Goal: Task Accomplishment & Management: Complete application form

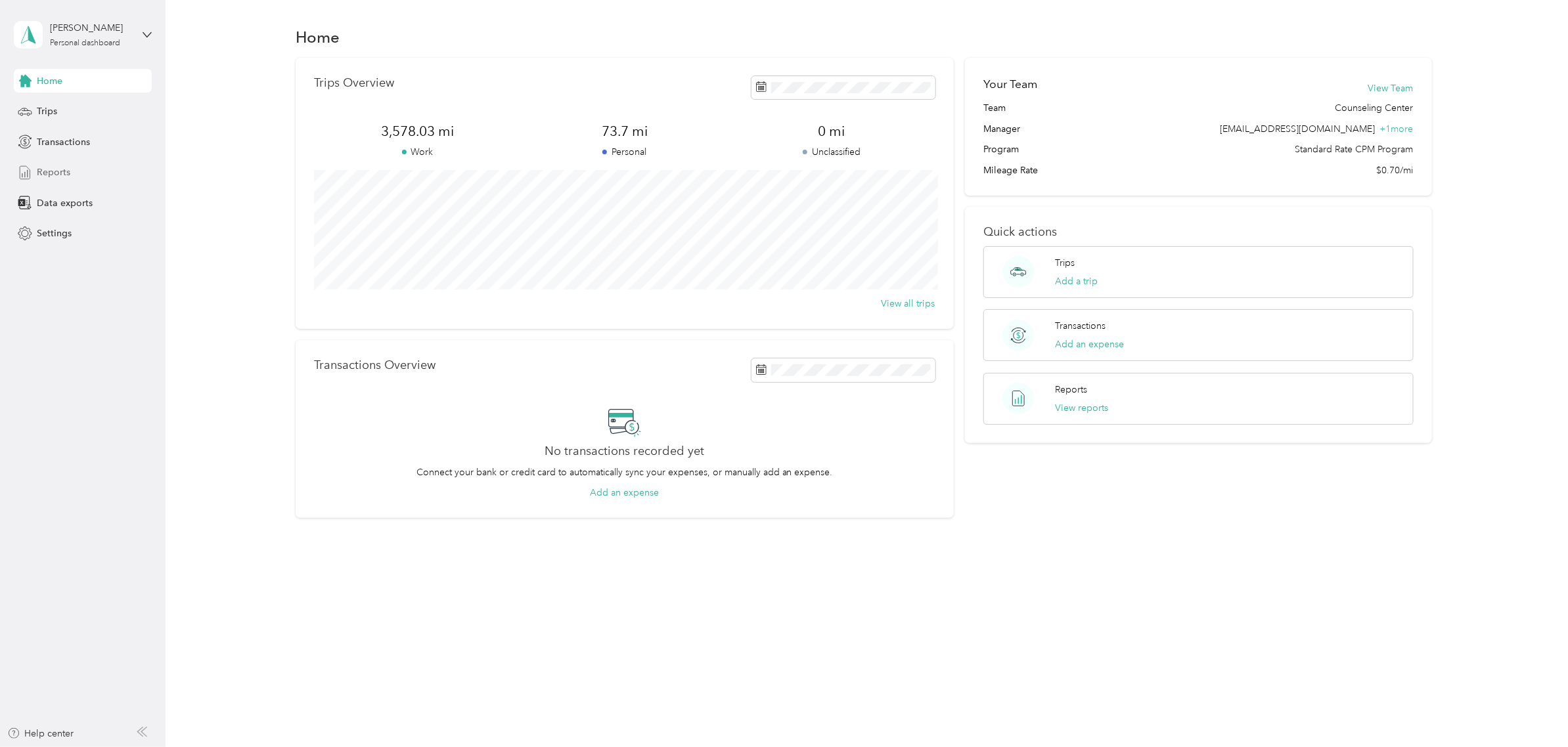
click at [46, 177] on span "Reports" at bounding box center [54, 172] width 34 height 14
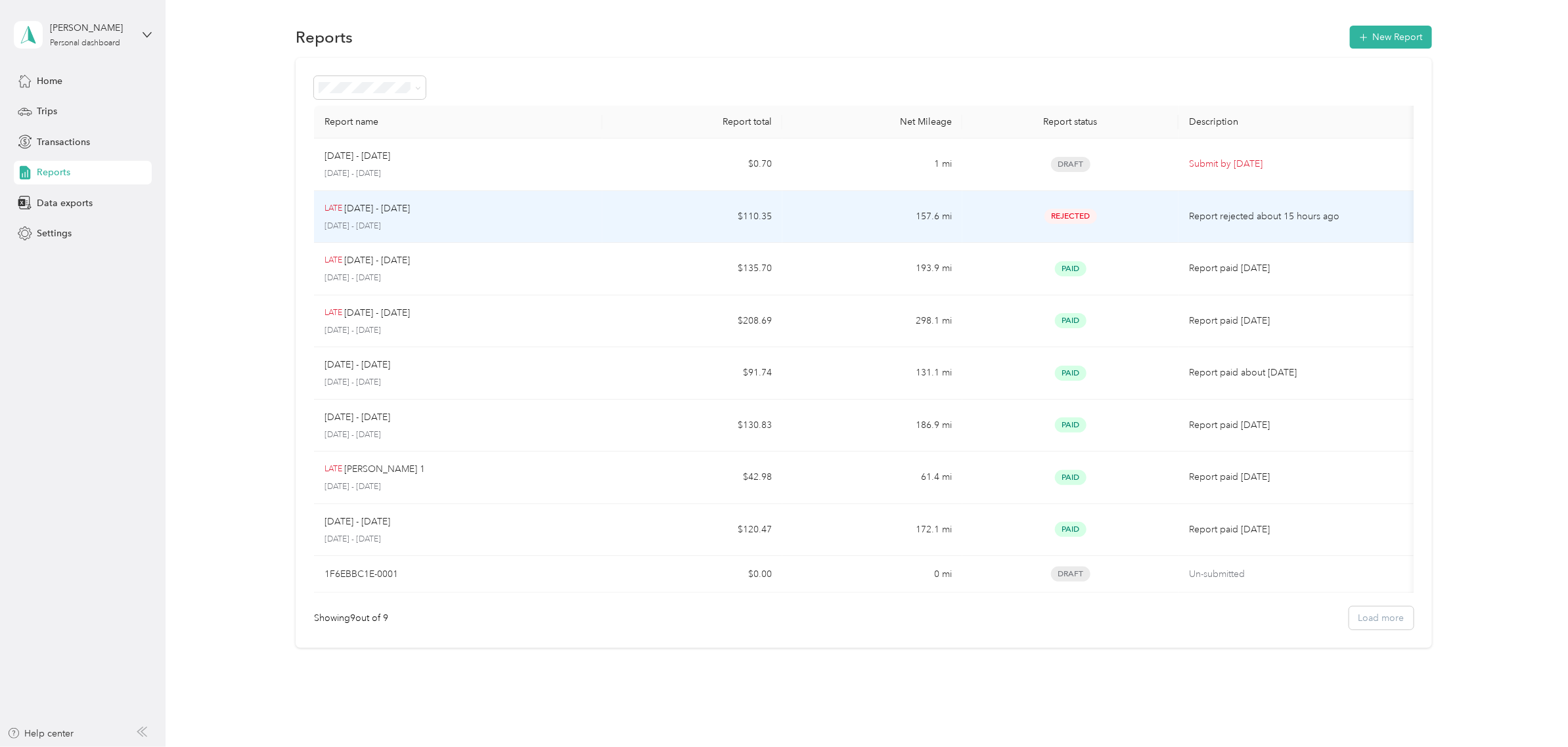
click at [683, 228] on td "$110.35" at bounding box center [692, 217] width 180 height 52
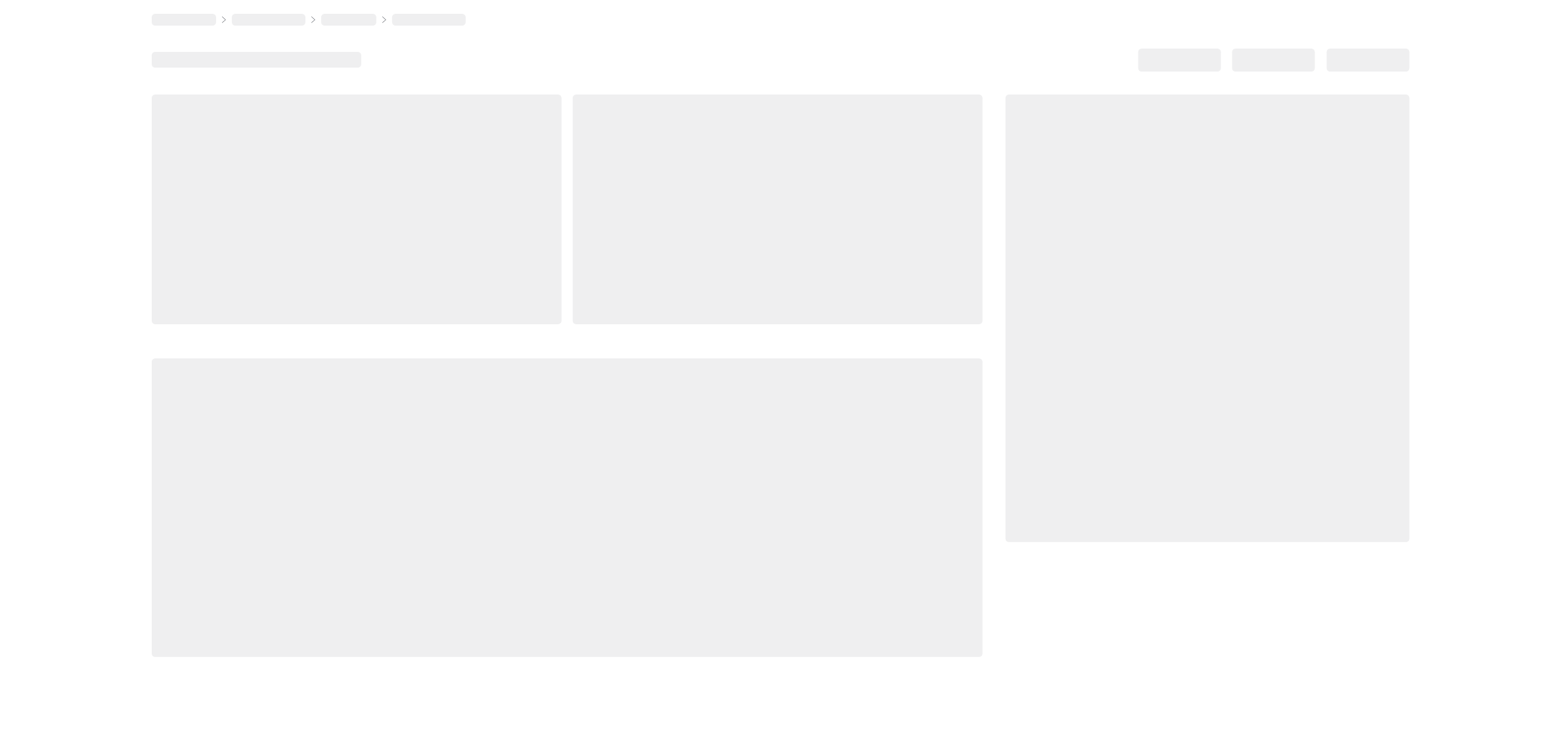
click at [683, 228] on div at bounding box center [777, 209] width 410 height 230
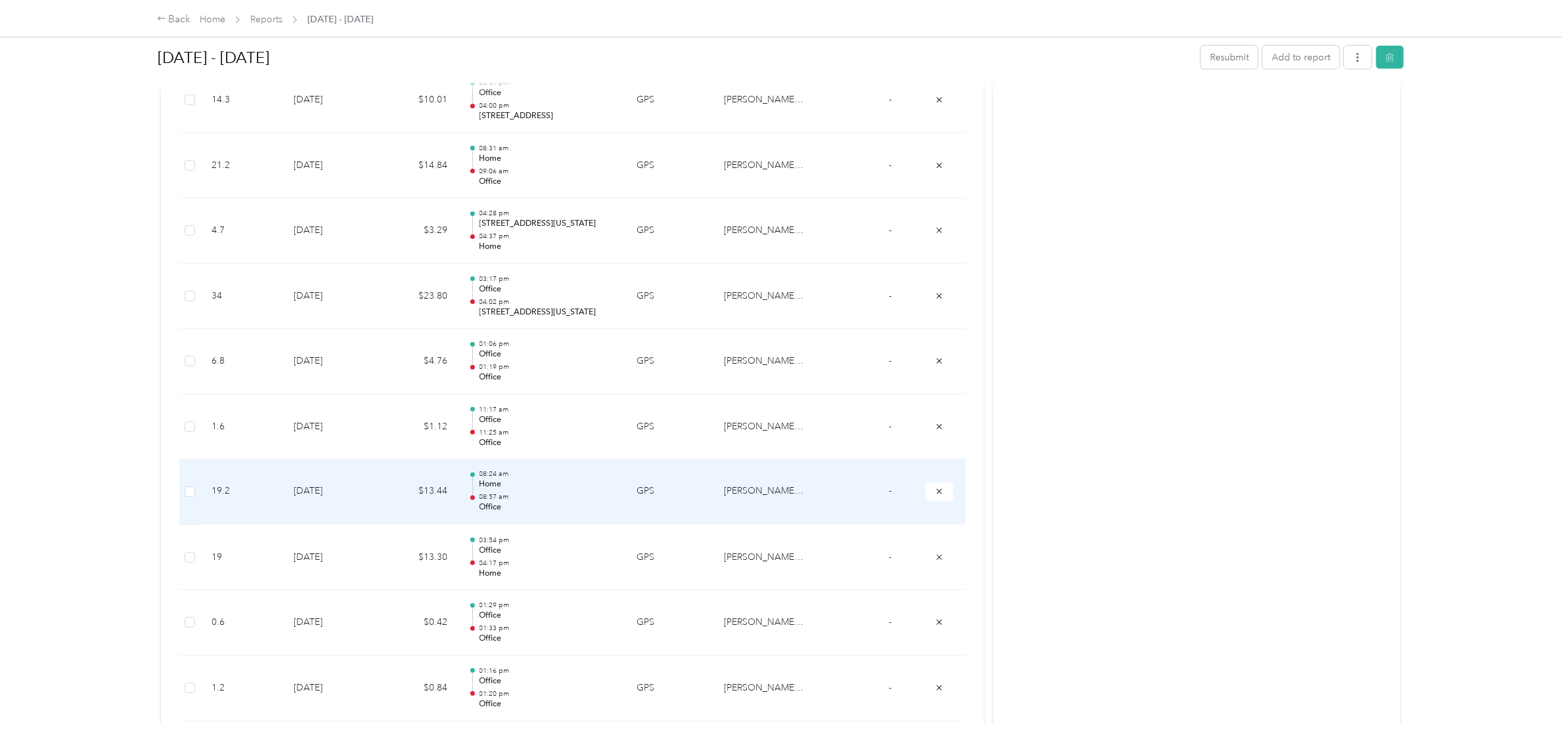
scroll to position [1360, 0]
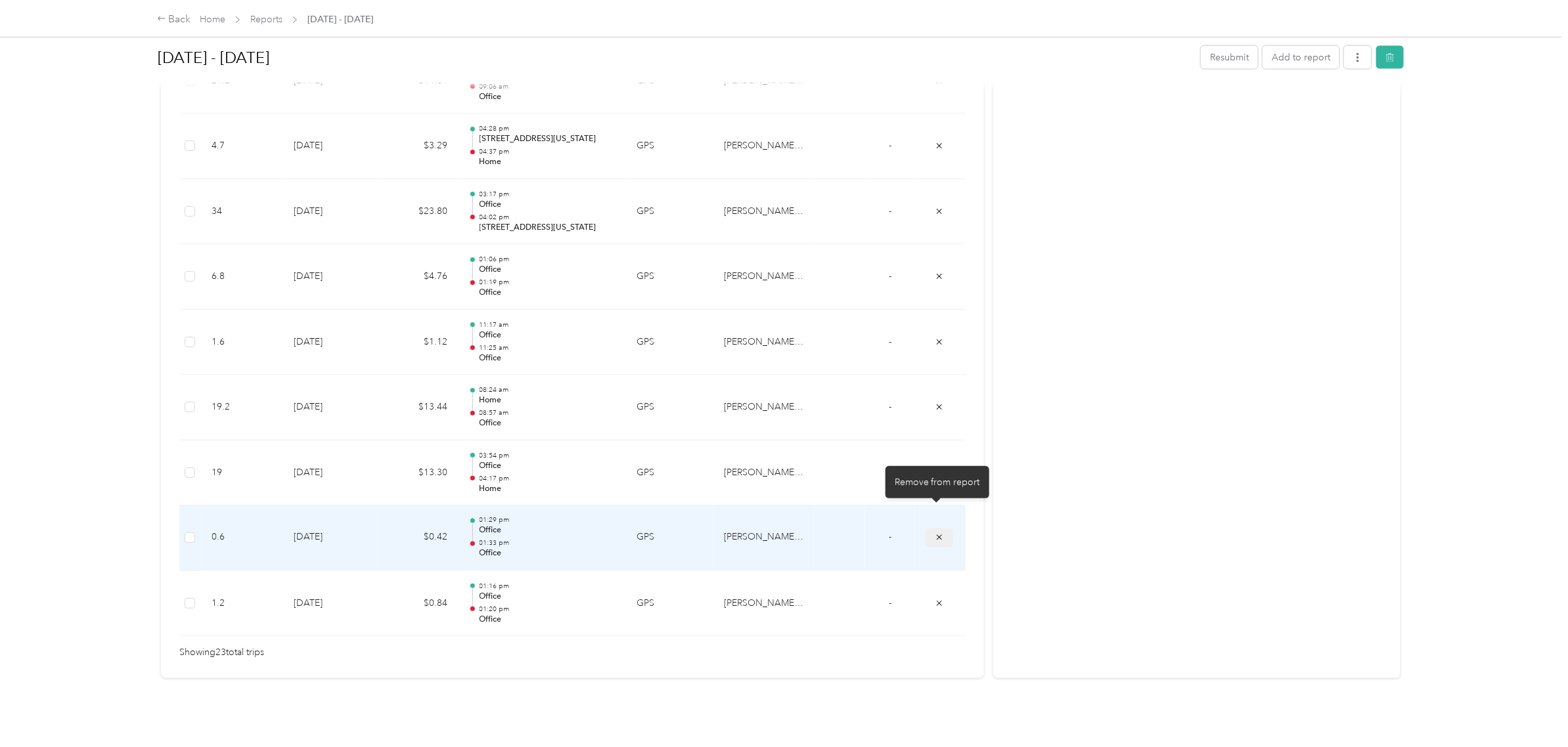
click at [938, 533] on icon "submit" at bounding box center [938, 537] width 9 height 9
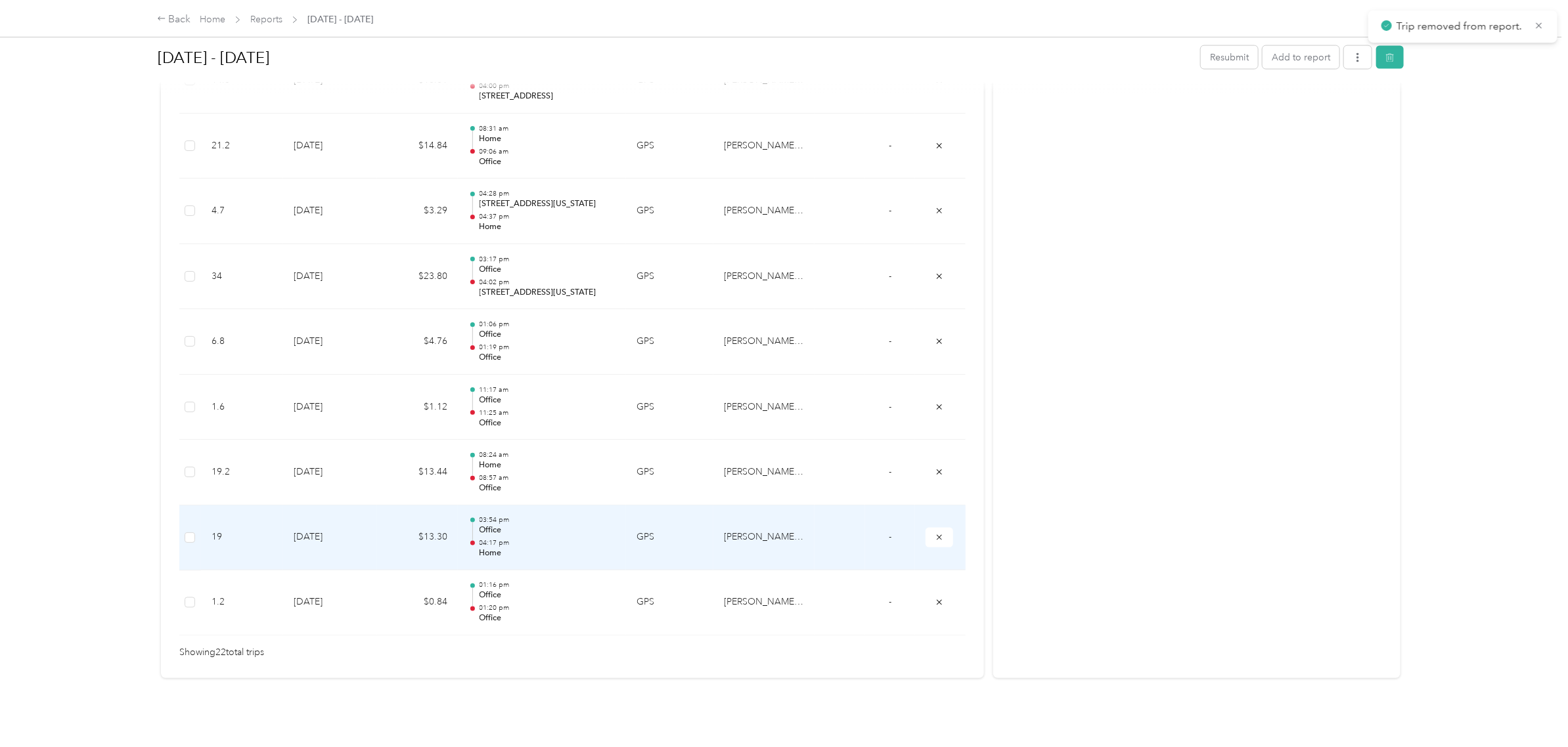
scroll to position [1295, 0]
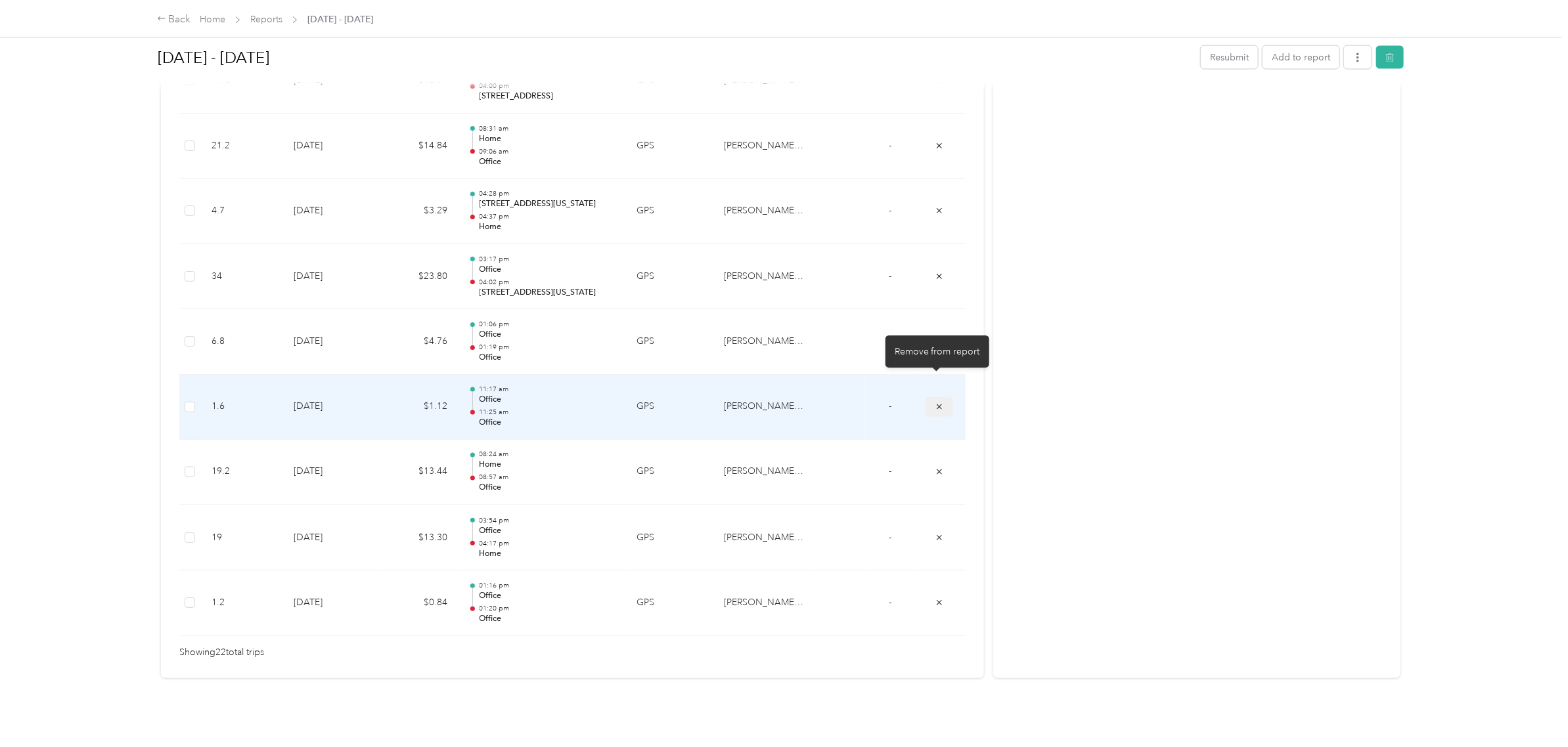
click at [934, 402] on icon "submit" at bounding box center [938, 406] width 9 height 9
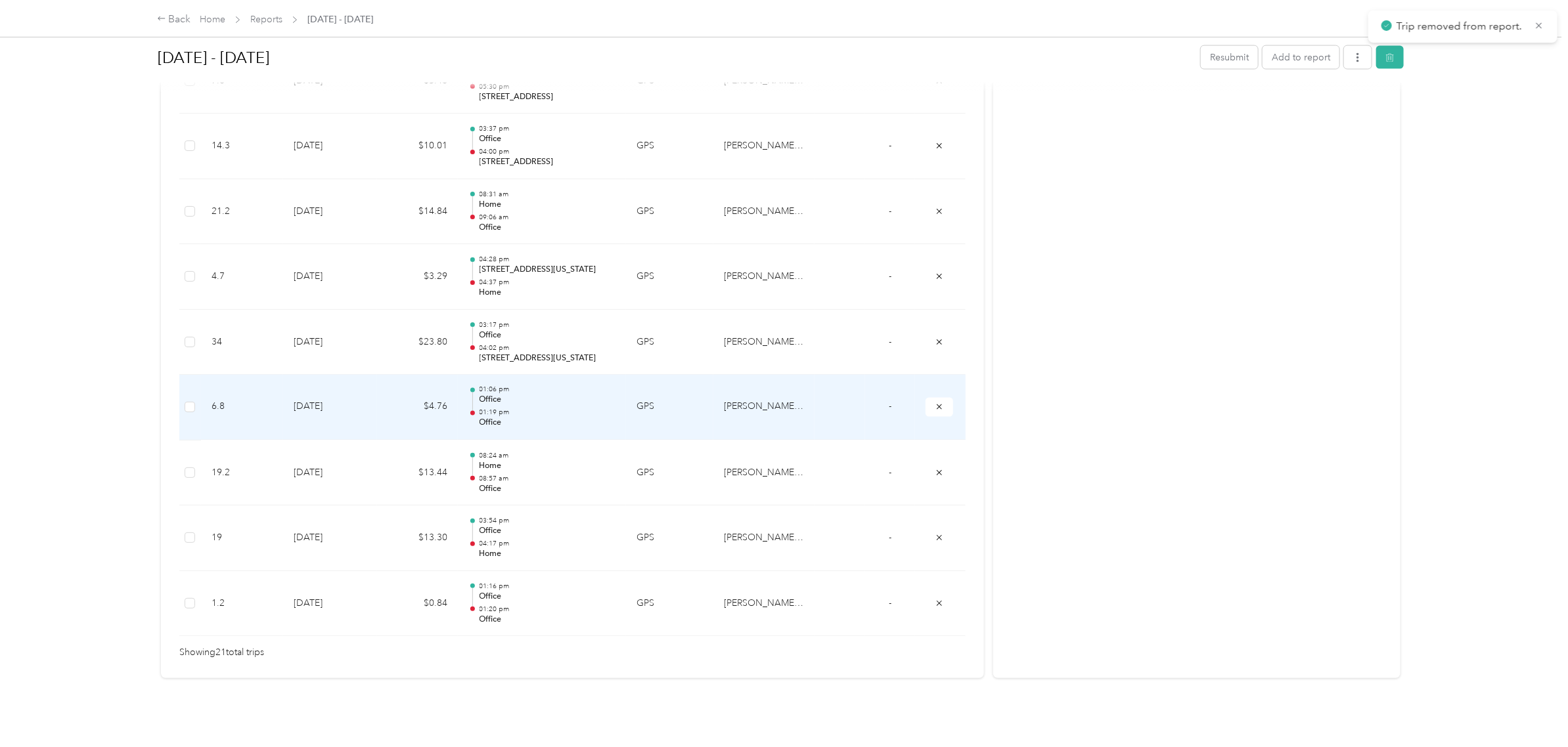
scroll to position [1229, 0]
click at [762, 381] on td "[PERSON_NAME] [PERSON_NAME] Family Agency" at bounding box center [763, 407] width 101 height 65
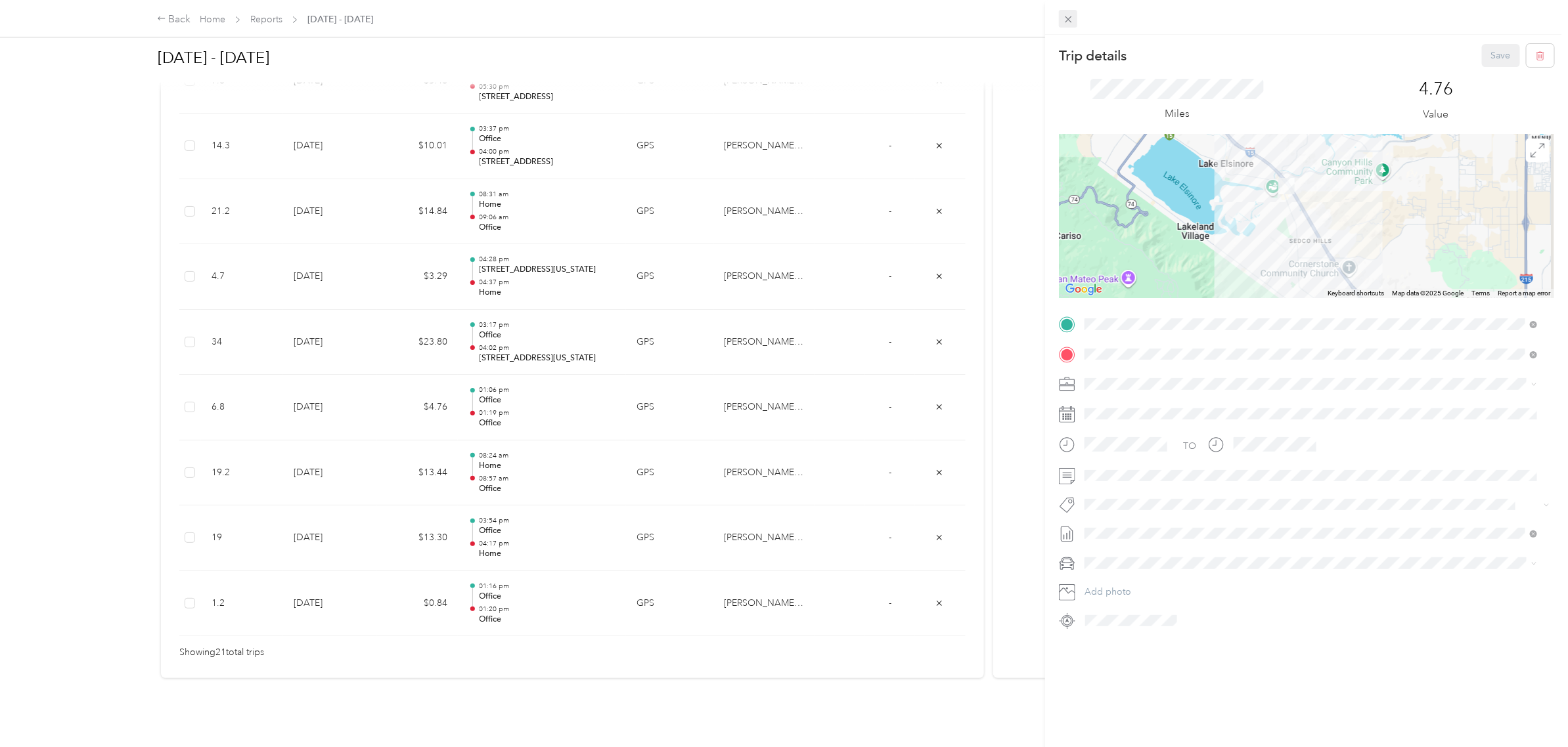
click at [1069, 18] on icon at bounding box center [1068, 19] width 6 height 6
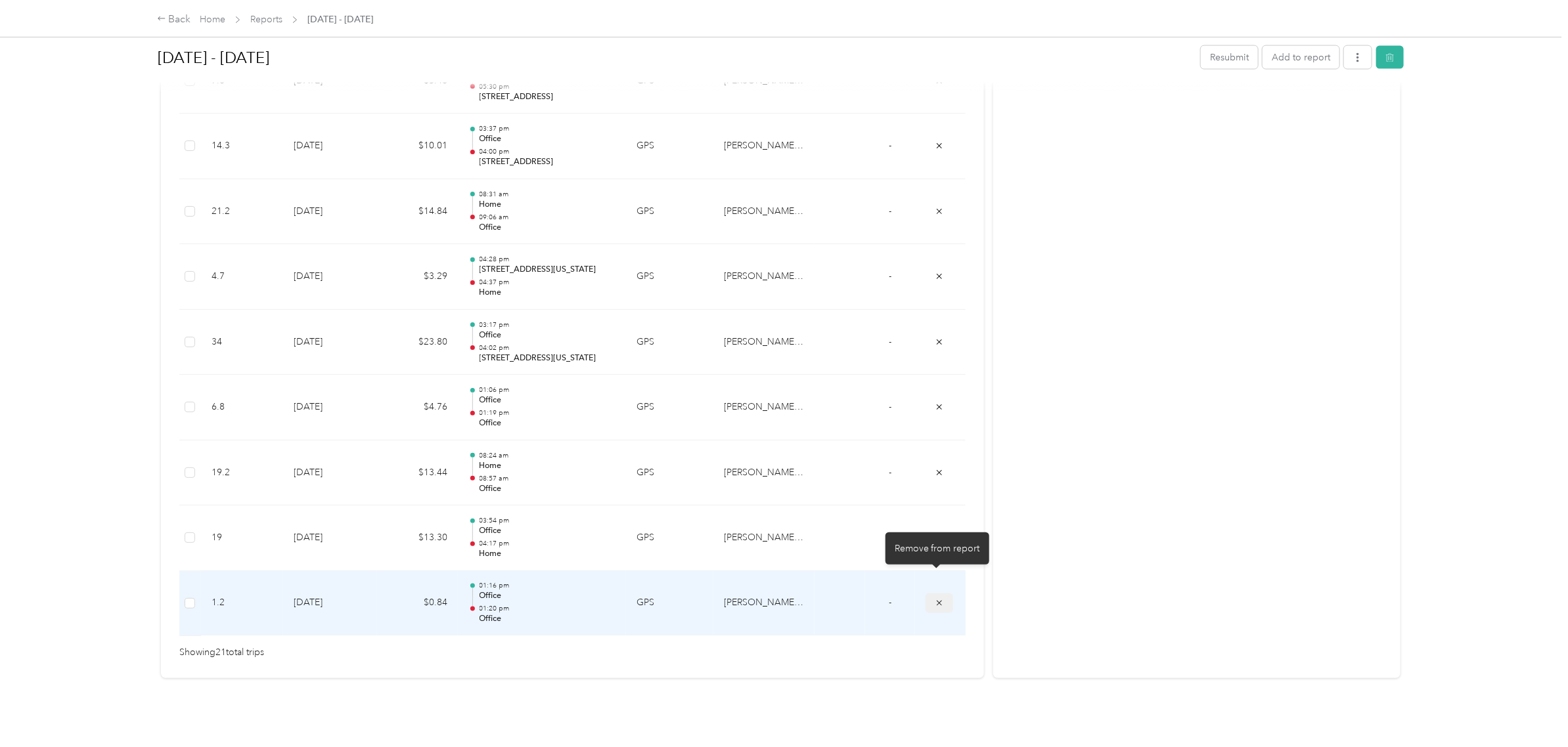
click at [937, 600] on icon "submit" at bounding box center [939, 603] width 6 height 6
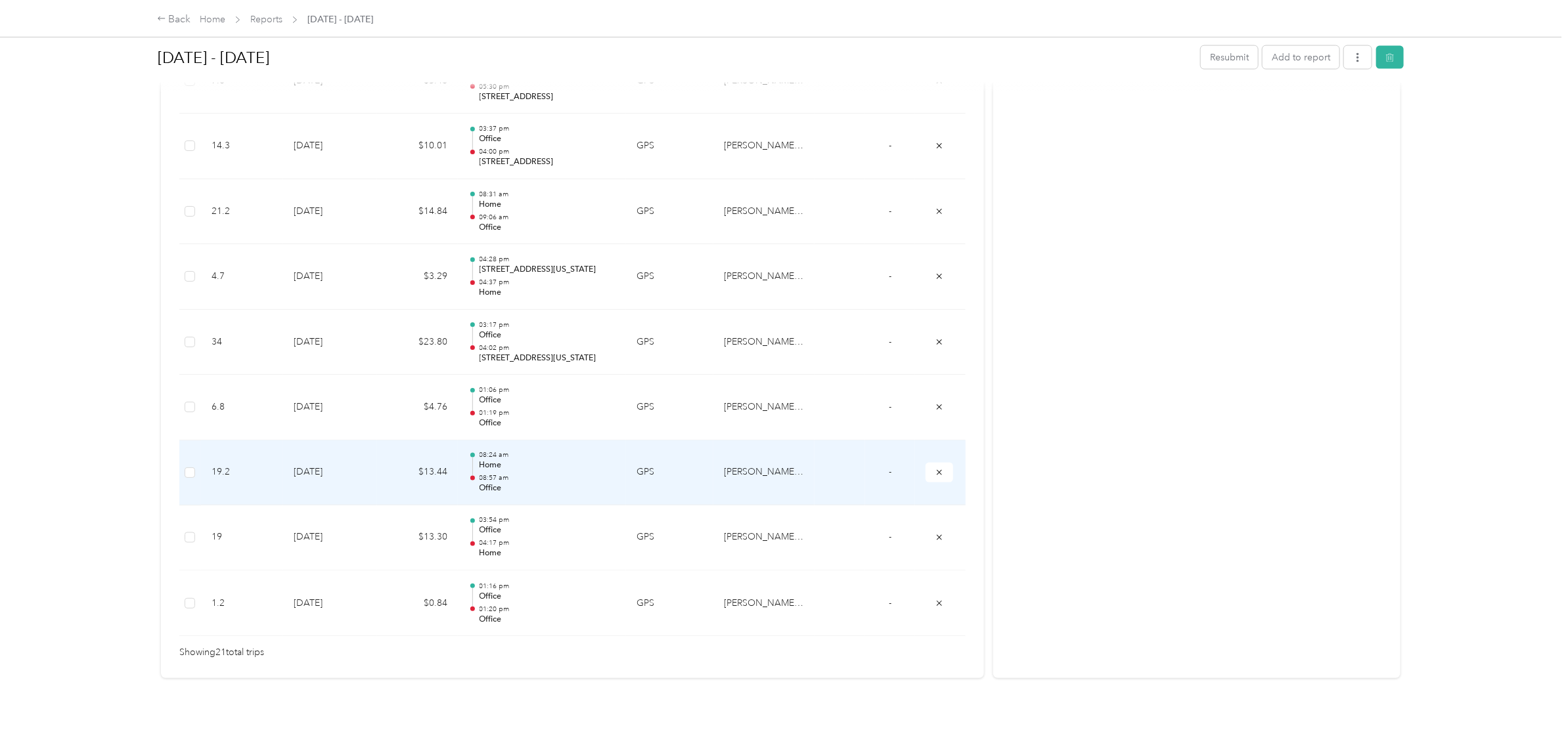
scroll to position [1164, 0]
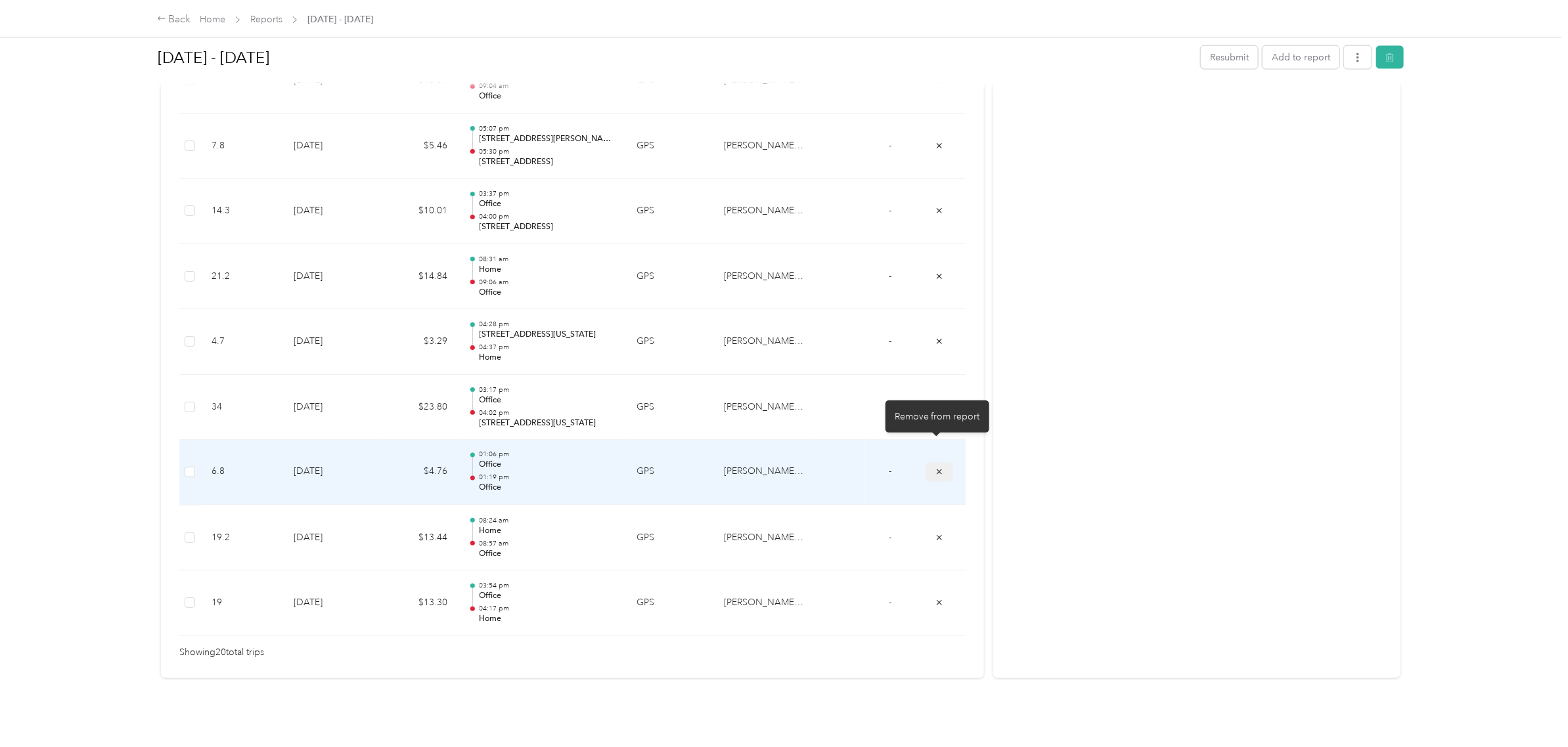
click at [939, 467] on icon "submit" at bounding box center [938, 471] width 9 height 9
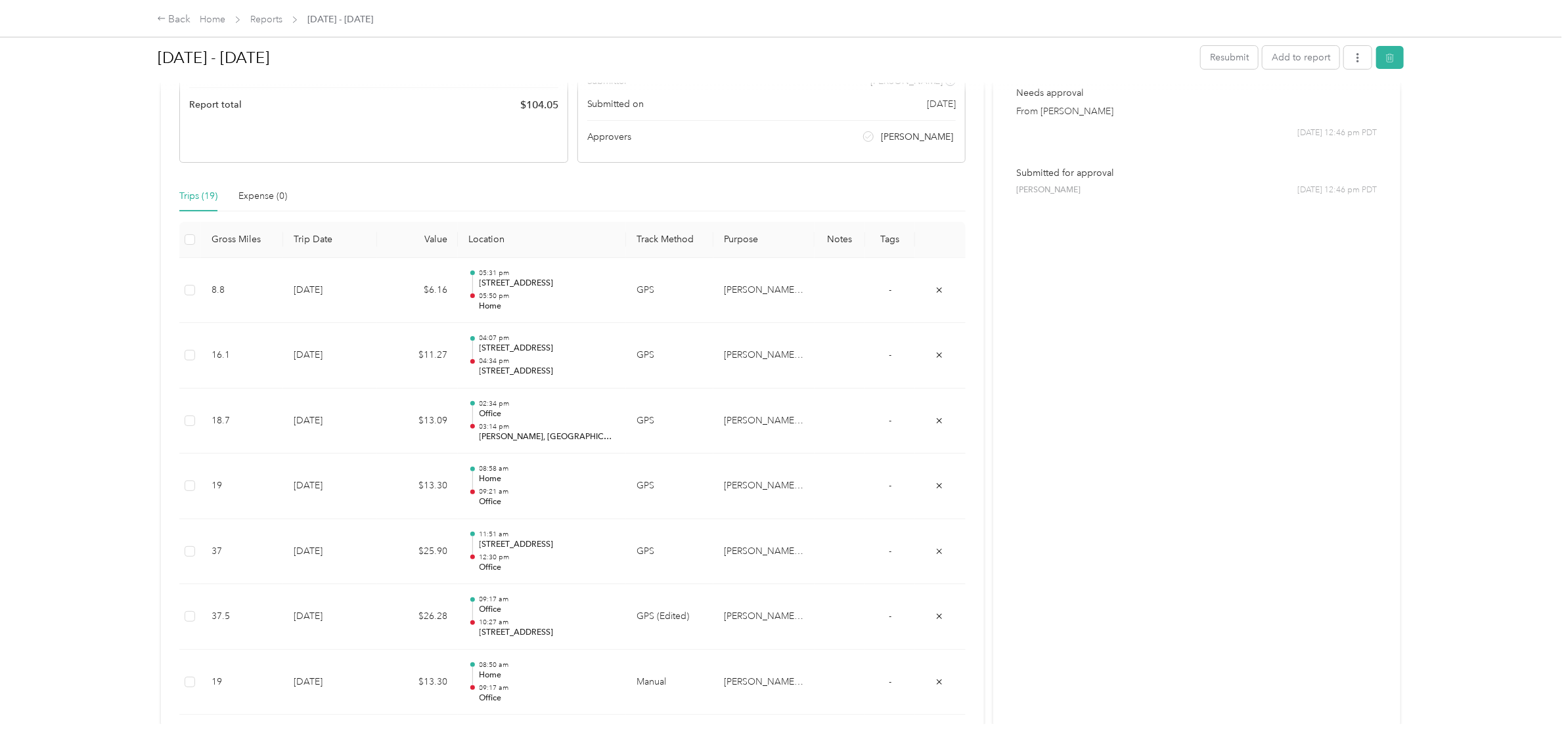
scroll to position [0, 0]
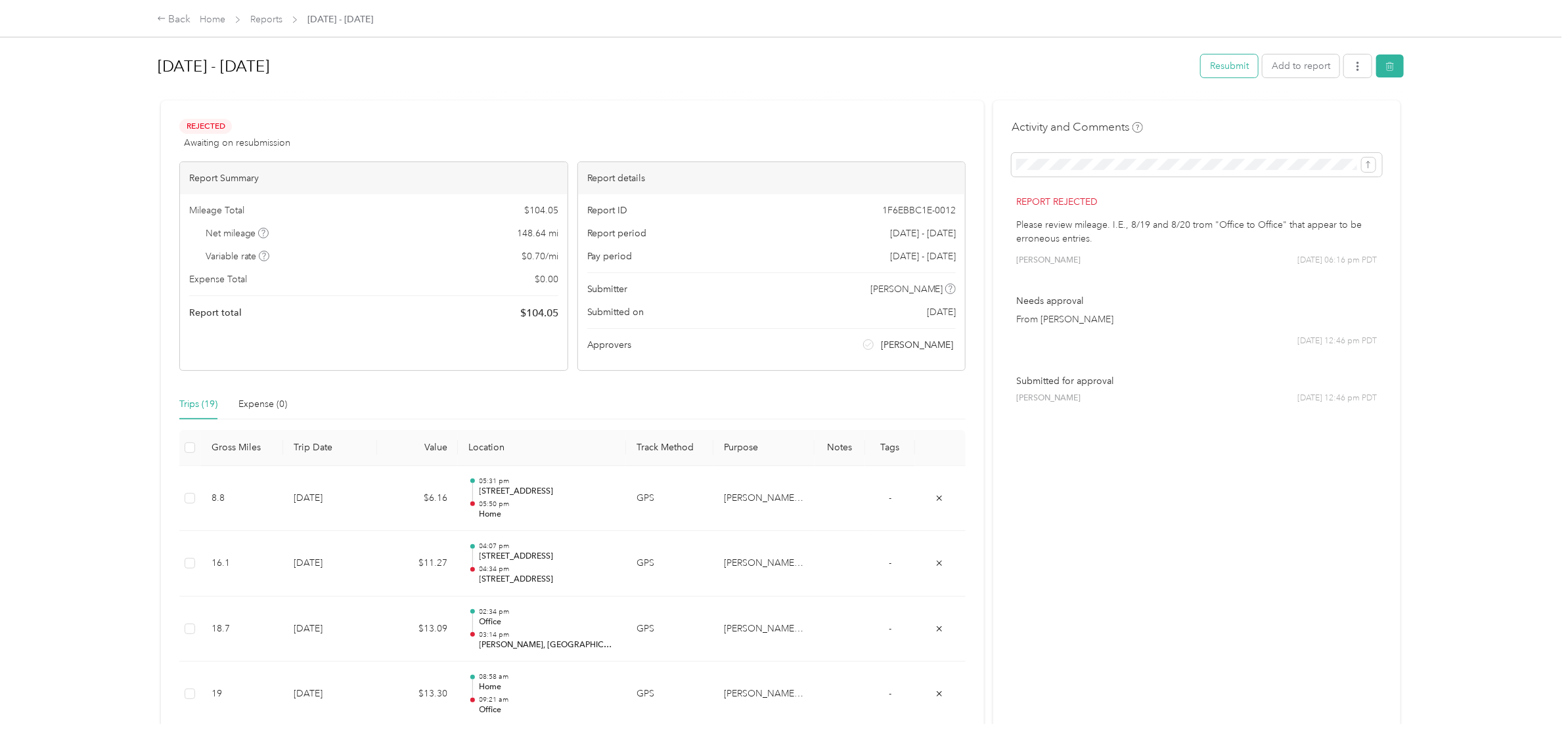
click at [1205, 68] on button "Resubmit" at bounding box center [1229, 66] width 57 height 23
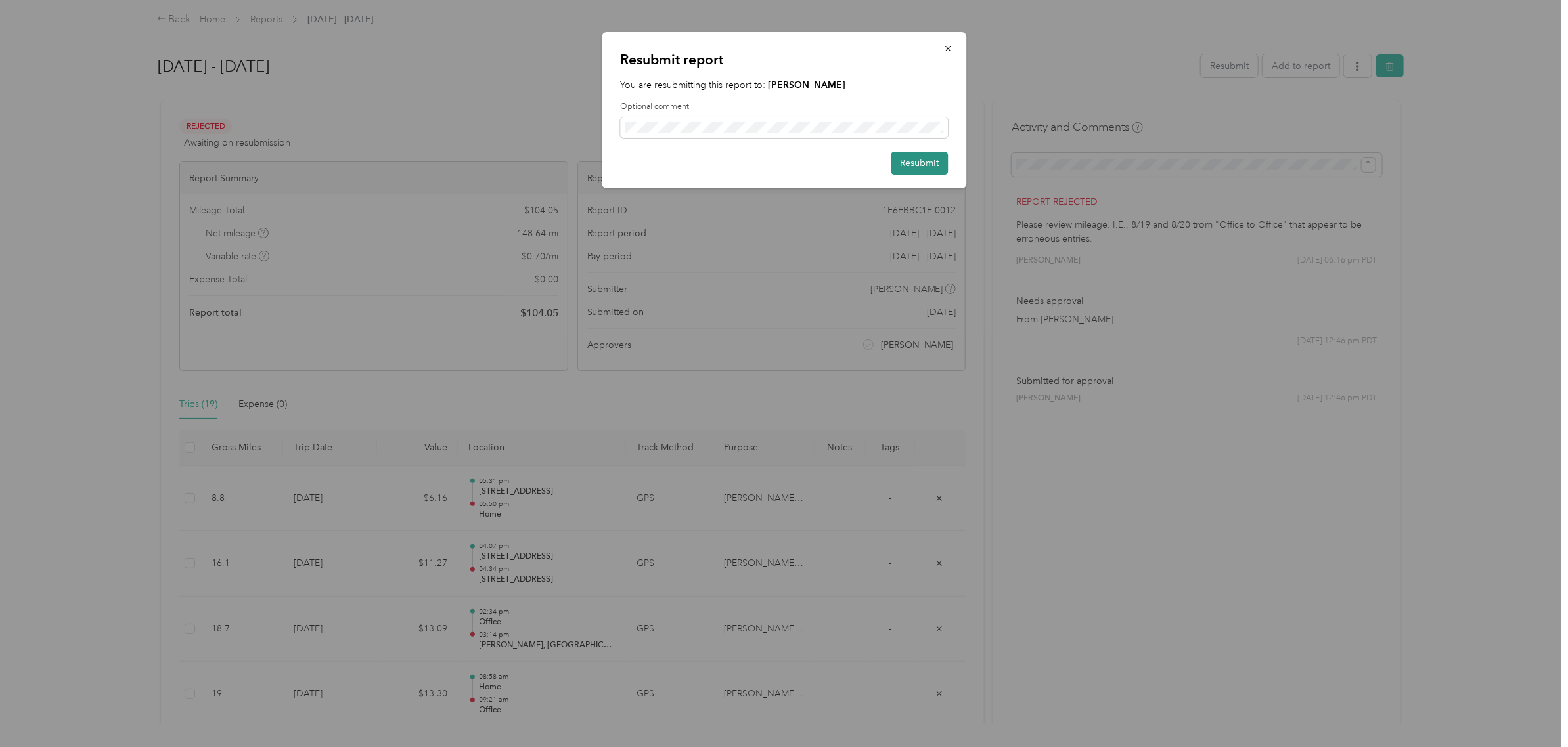
click at [928, 165] on button "Resubmit" at bounding box center [919, 163] width 57 height 23
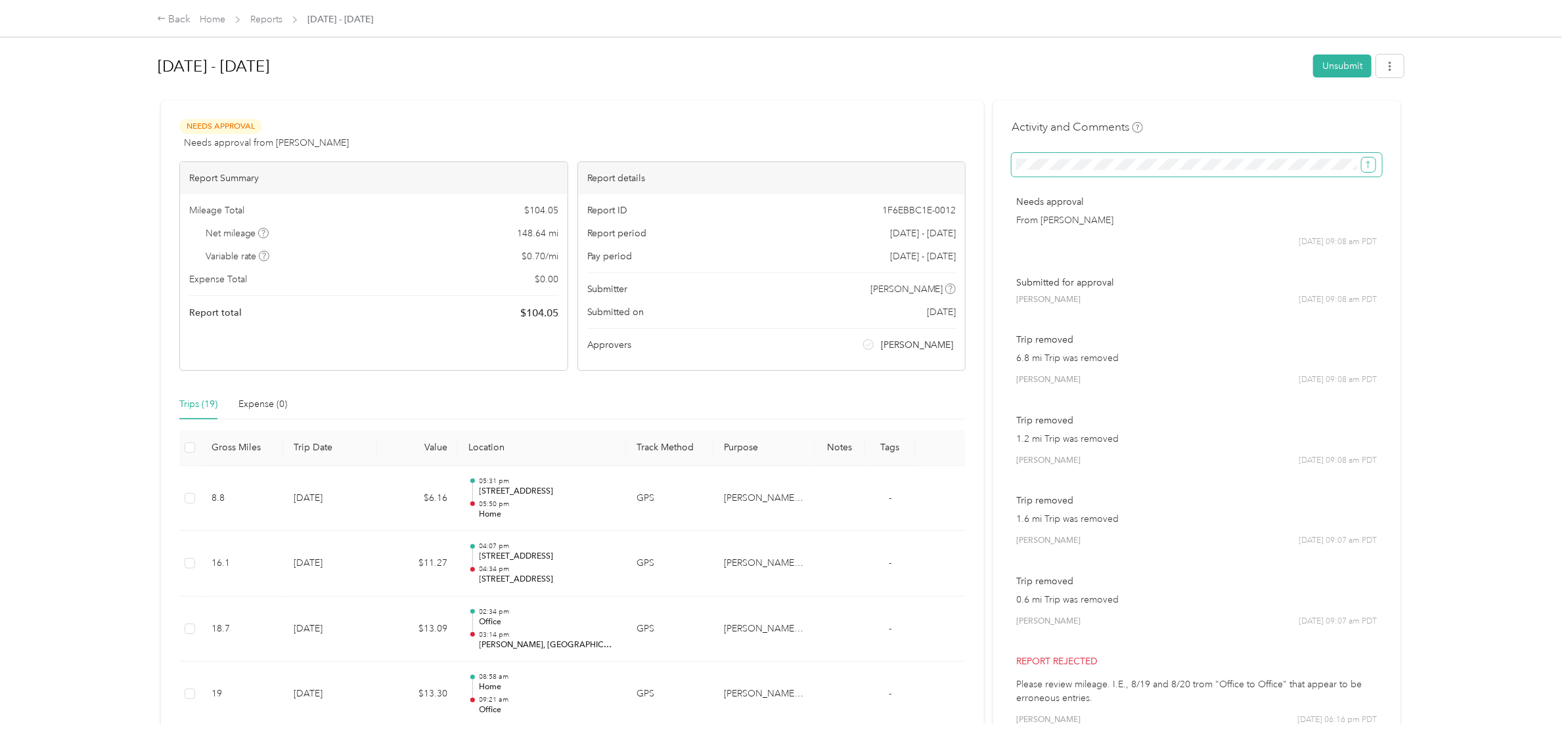
click at [1370, 163] on button "submit" at bounding box center [1368, 165] width 14 height 15
